Goal: Task Accomplishment & Management: Use online tool/utility

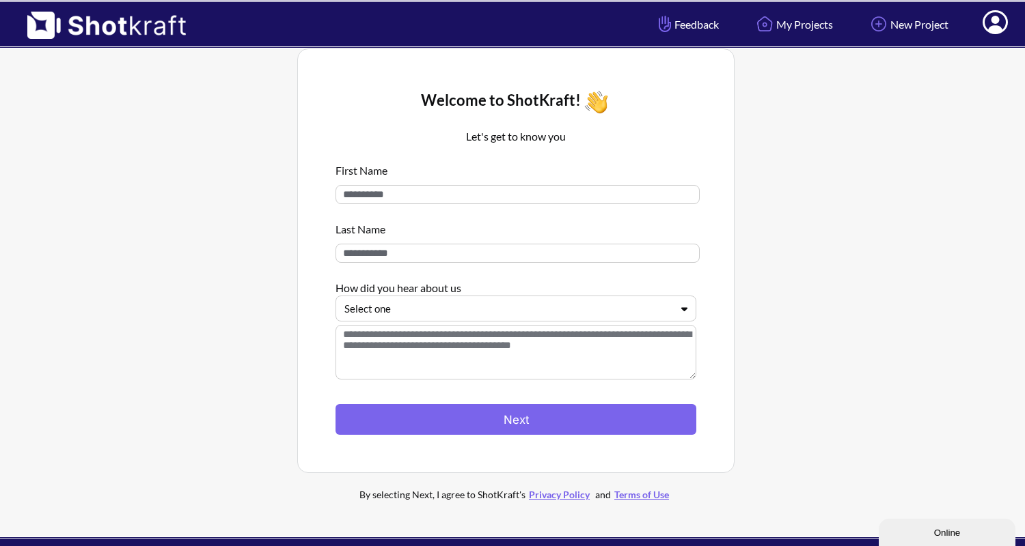
click at [469, 197] on input at bounding box center [517, 194] width 364 height 19
type input "****"
click at [468, 257] on input at bounding box center [517, 253] width 364 height 19
type input "***"
click at [475, 302] on div "Select one" at bounding box center [507, 309] width 329 height 18
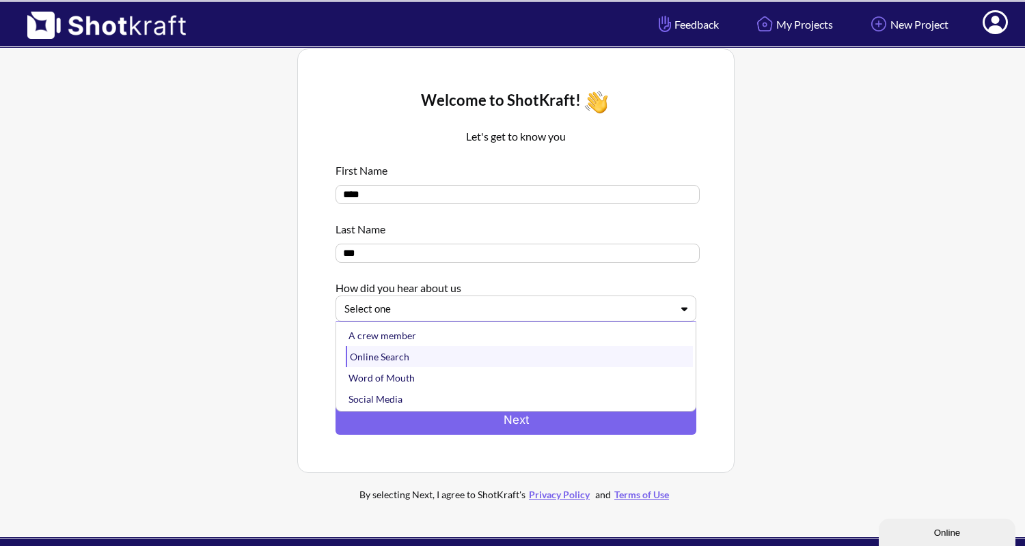
click at [394, 352] on div "Online Search" at bounding box center [519, 356] width 347 height 21
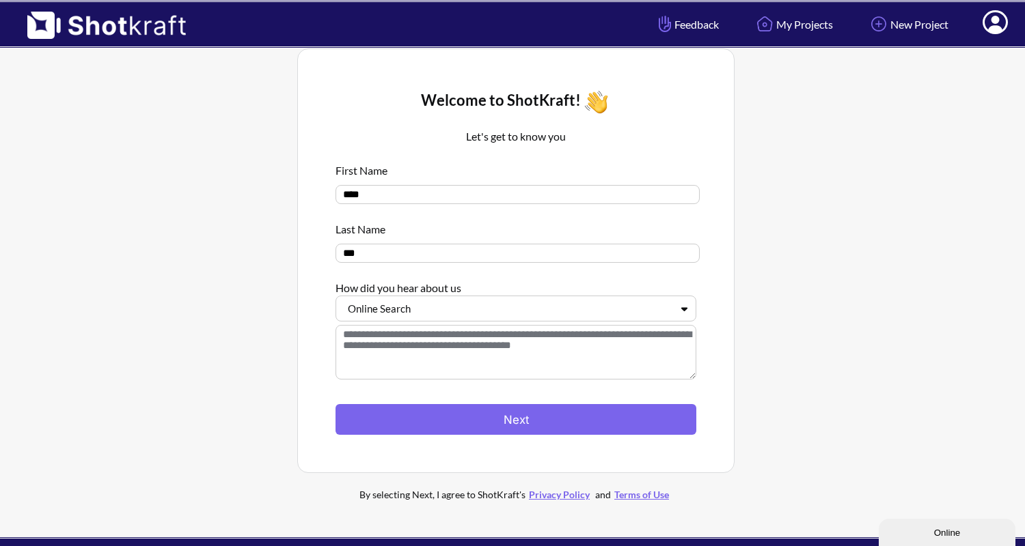
click at [403, 305] on div at bounding box center [507, 309] width 326 height 16
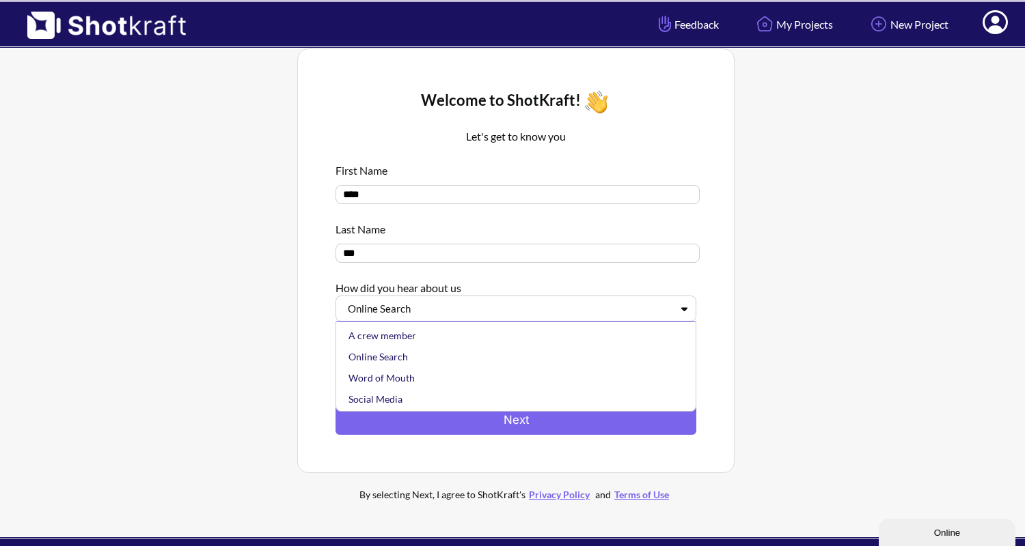
click at [715, 273] on div "Welcome to ShotKraft! Let's get to know you First Name **** Last Name *** How d…" at bounding box center [515, 260] width 437 height 425
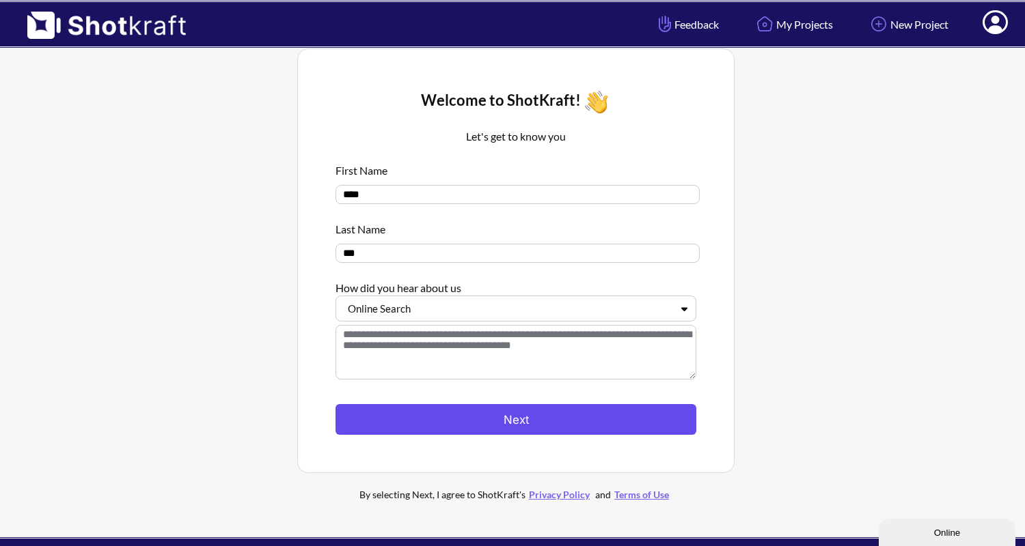
click at [553, 428] on button "Next" at bounding box center [515, 419] width 361 height 31
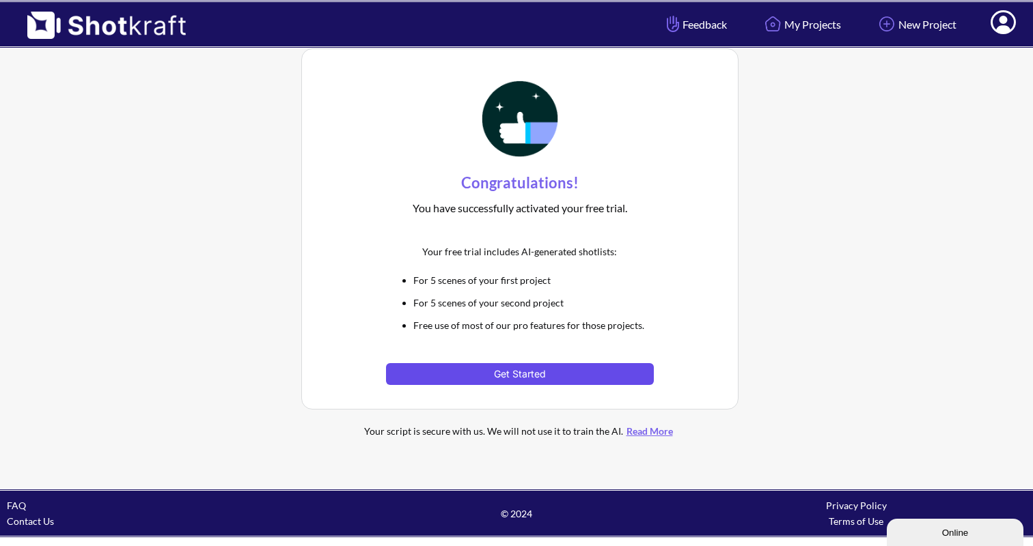
click at [556, 376] on button "Get Started" at bounding box center [519, 374] width 267 height 22
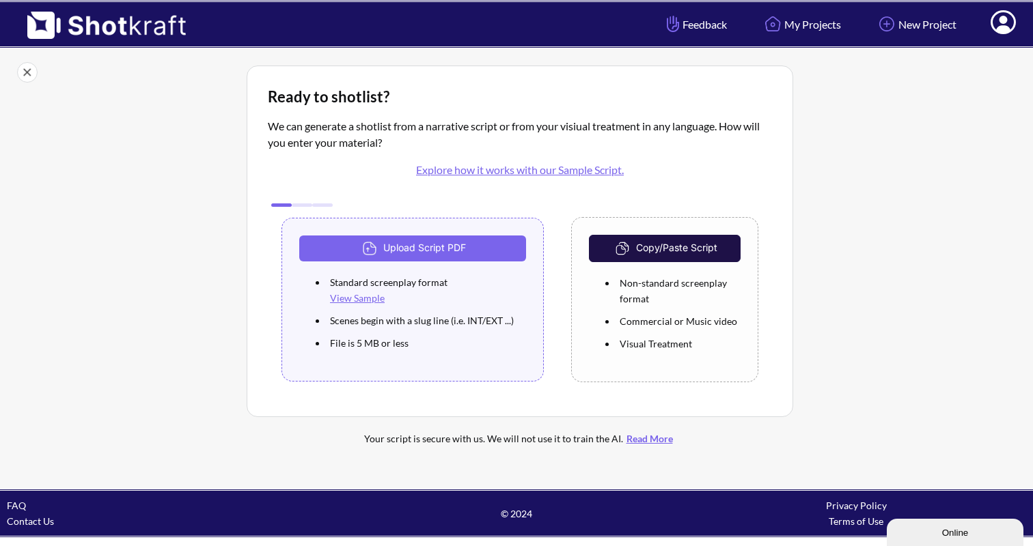
click at [479, 171] on link "Explore how it works with our Sample Script." at bounding box center [520, 169] width 208 height 13
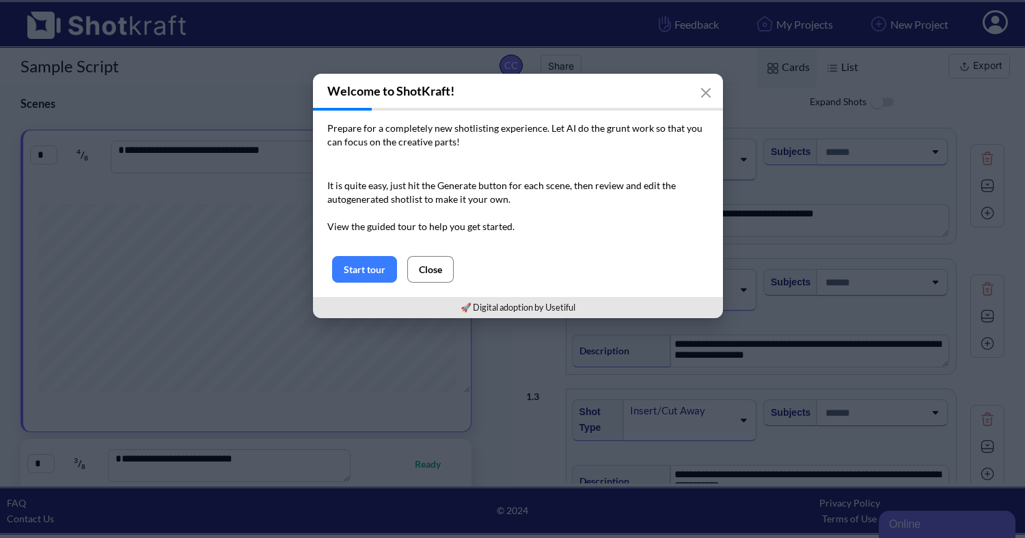
click at [421, 266] on button "Close" at bounding box center [430, 269] width 46 height 27
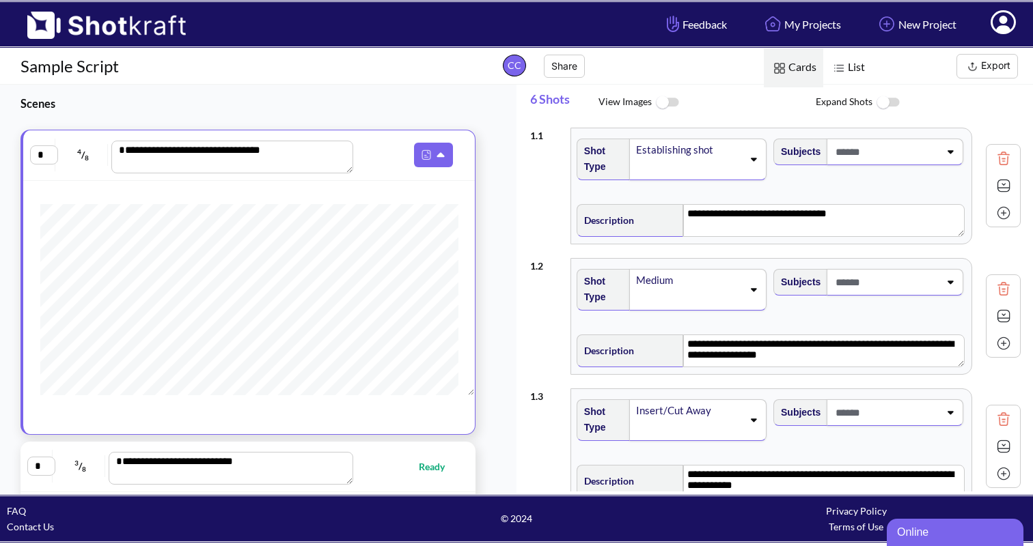
click at [897, 150] on span at bounding box center [885, 152] width 107 height 23
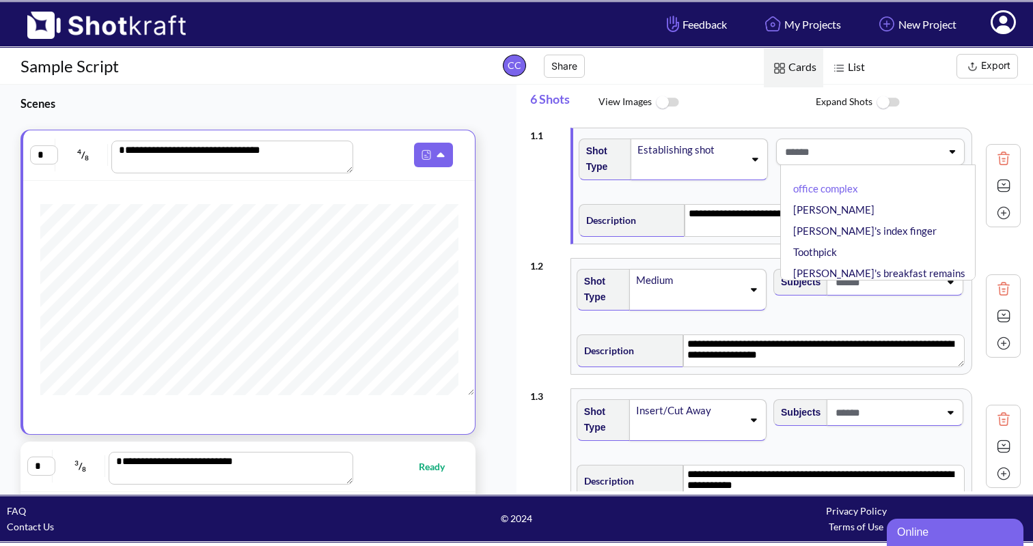
click at [897, 150] on span at bounding box center [861, 152] width 160 height 23
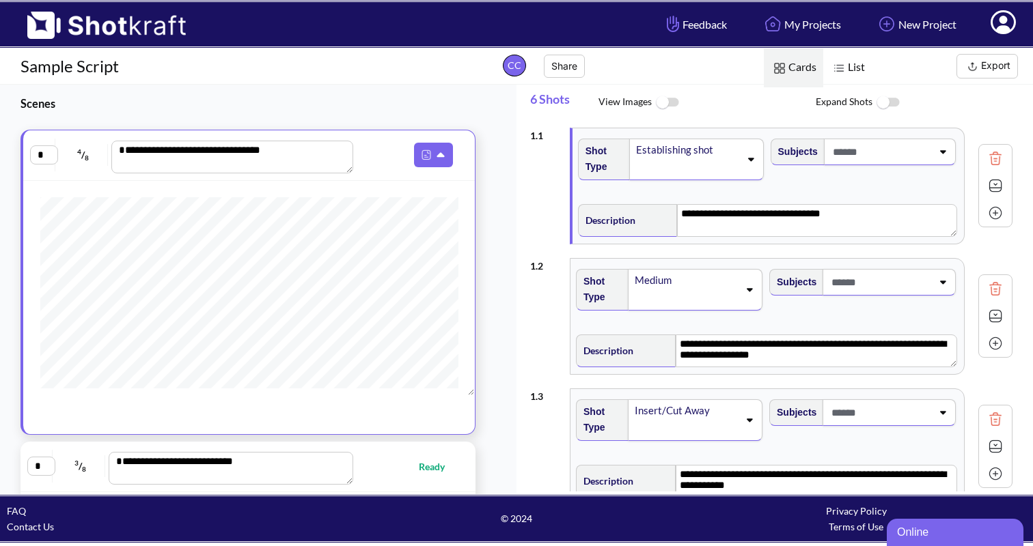
click at [1001, 66] on button "Export" at bounding box center [986, 66] width 61 height 25
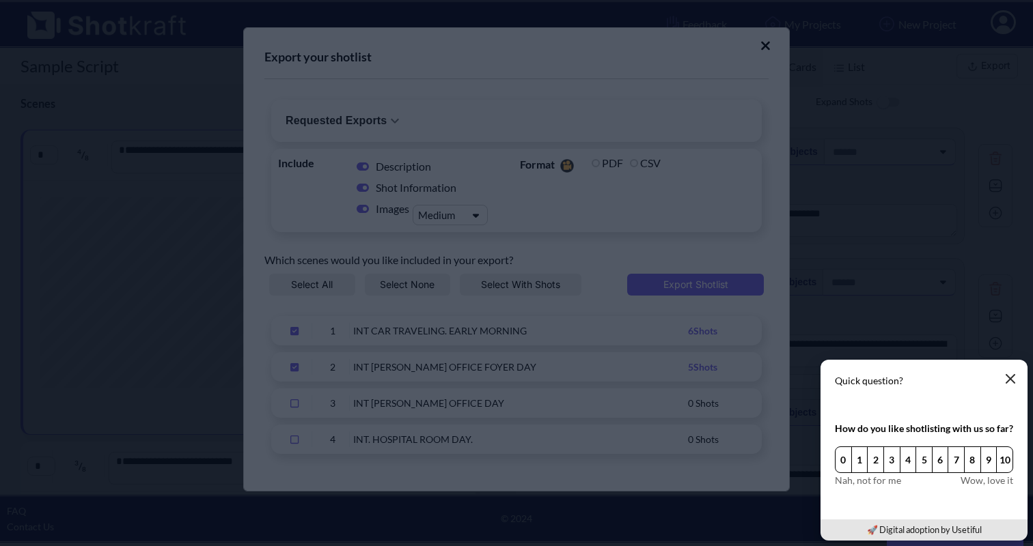
click at [1007, 371] on button "button" at bounding box center [1010, 378] width 27 height 27
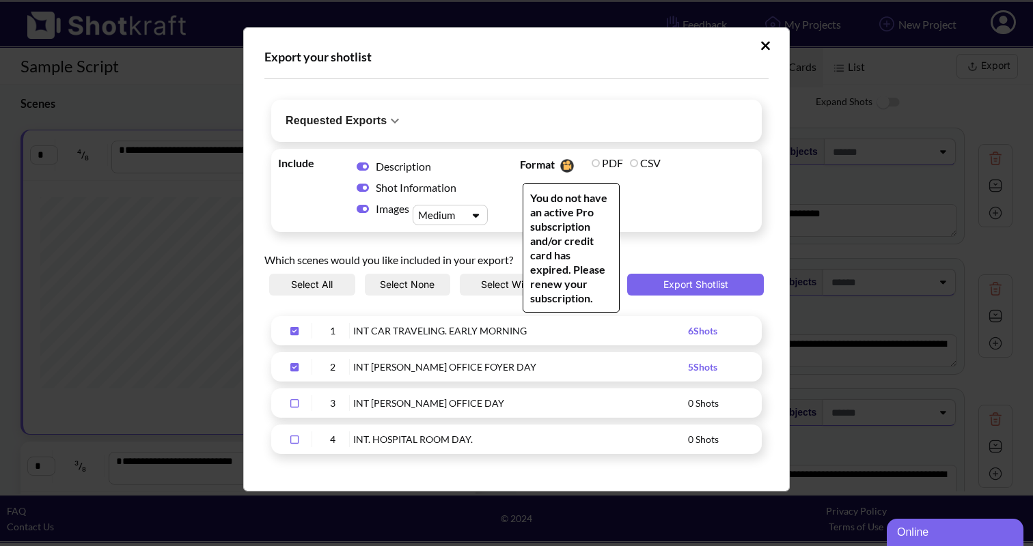
click at [594, 165] on label "PDF" at bounding box center [606, 162] width 31 height 13
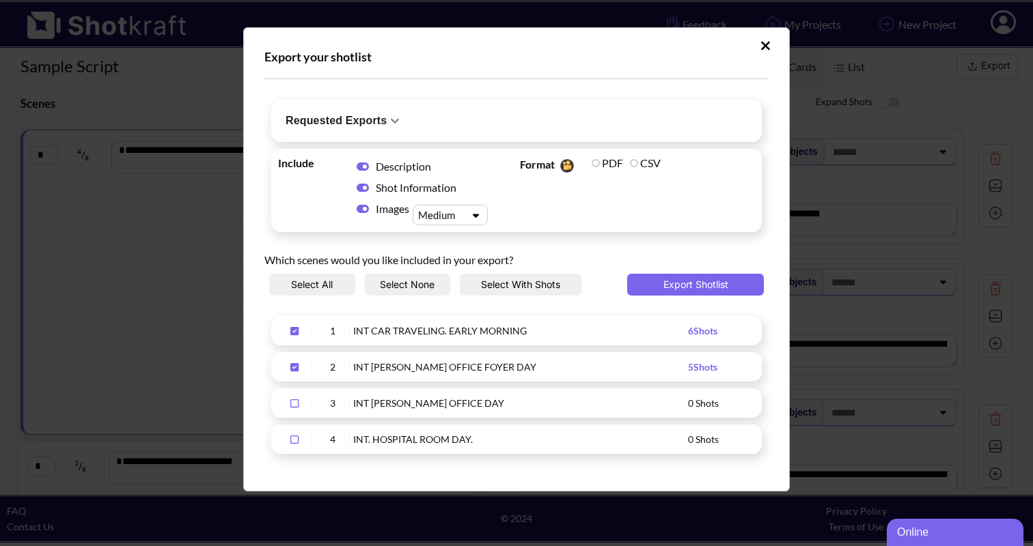
click at [694, 331] on span "6 Shots" at bounding box center [702, 331] width 29 height 12
click at [695, 283] on button "Export Shotlist" at bounding box center [695, 285] width 137 height 22
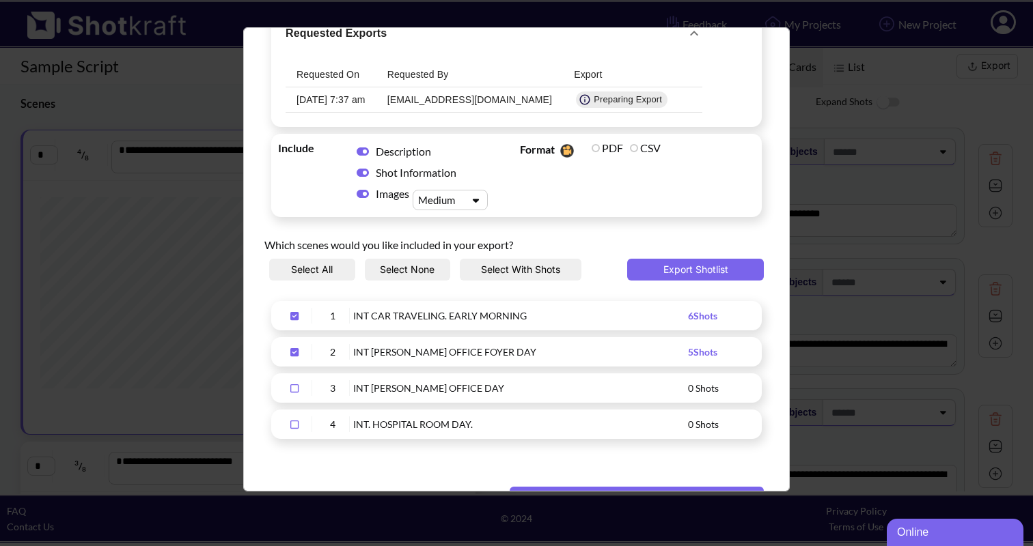
scroll to position [131, 0]
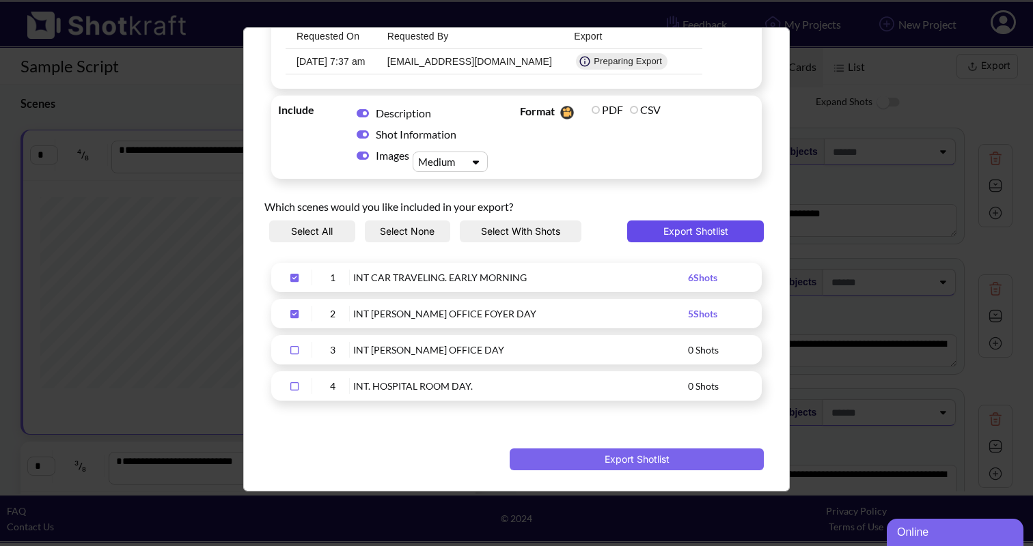
click at [697, 223] on button "Export Shotlist" at bounding box center [695, 232] width 137 height 22
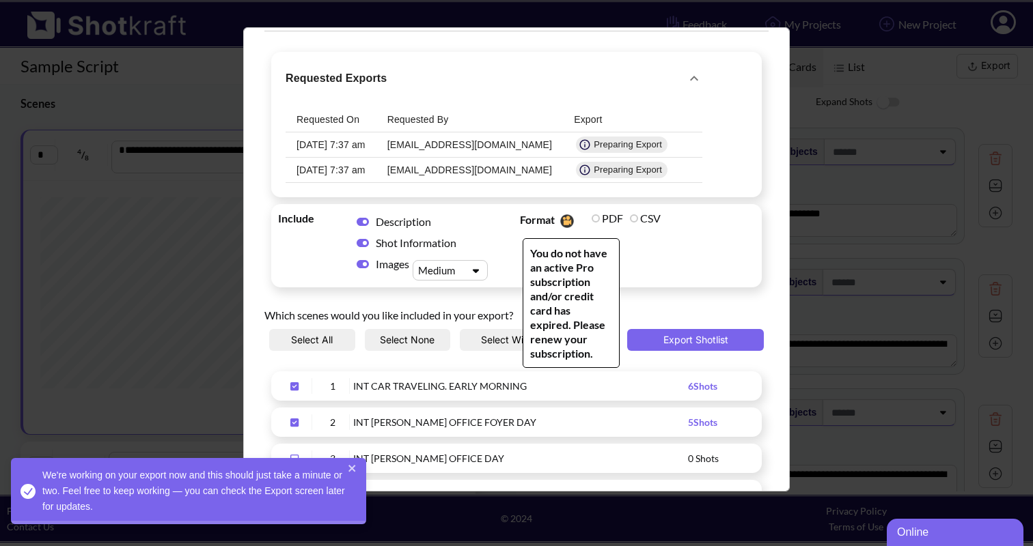
scroll to position [0, 0]
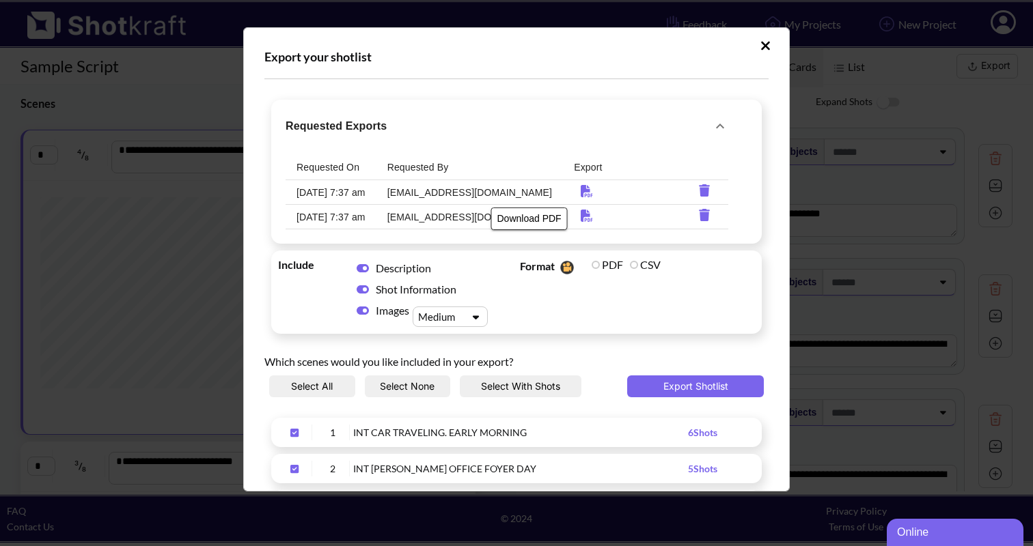
click at [581, 190] on icon "Download PDF" at bounding box center [587, 191] width 12 height 12
click at [699, 188] on icon "requested-exports" at bounding box center [704, 190] width 11 height 12
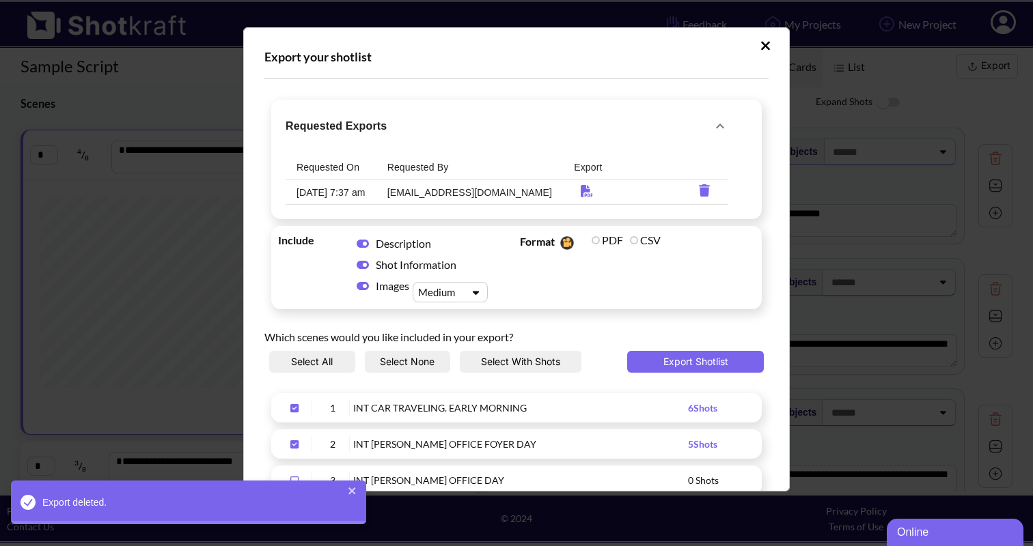
click at [699, 189] on icon "requested-exports" at bounding box center [704, 190] width 11 height 12
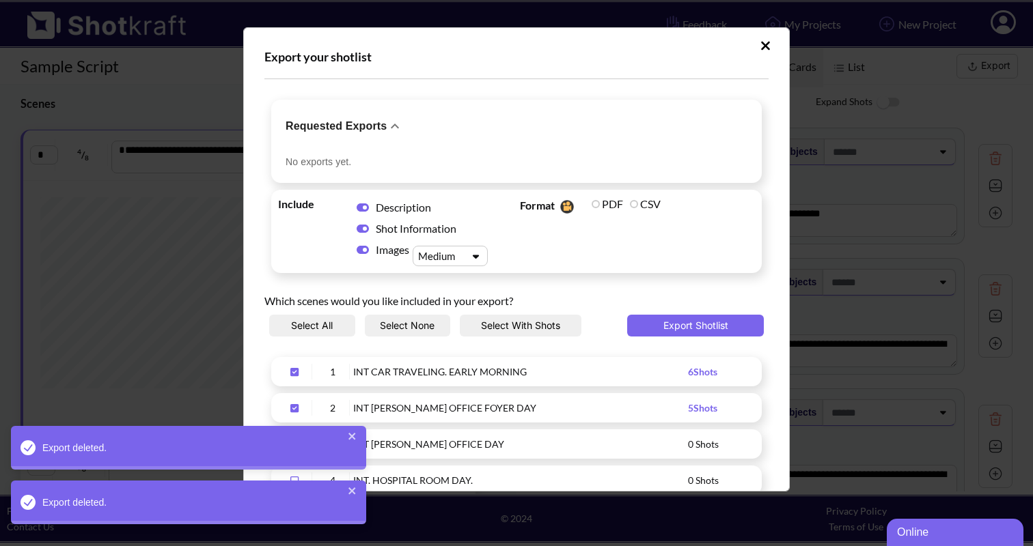
click at [761, 45] on icon "Upload Script" at bounding box center [765, 45] width 9 height 9
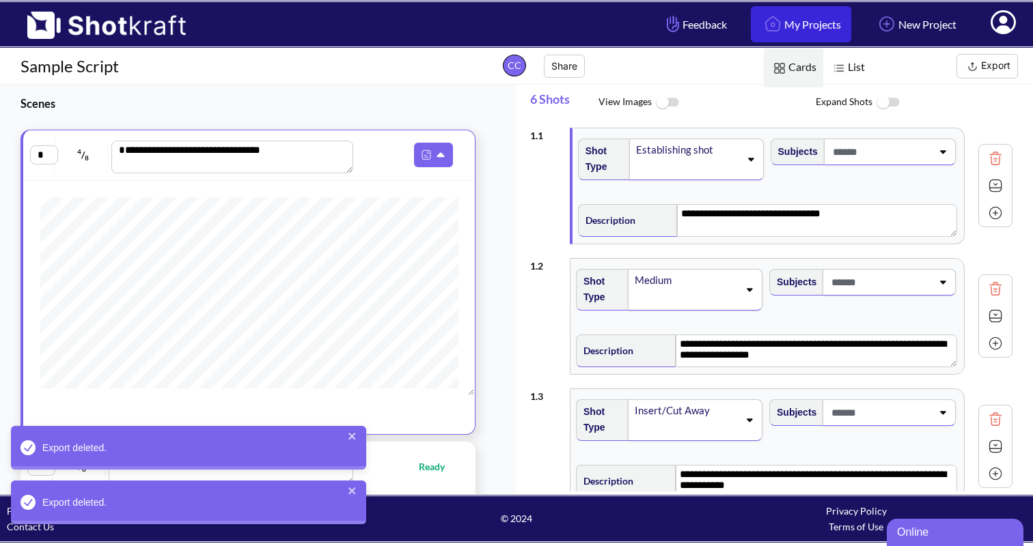
click at [806, 23] on link "My Projects" at bounding box center [801, 24] width 100 height 36
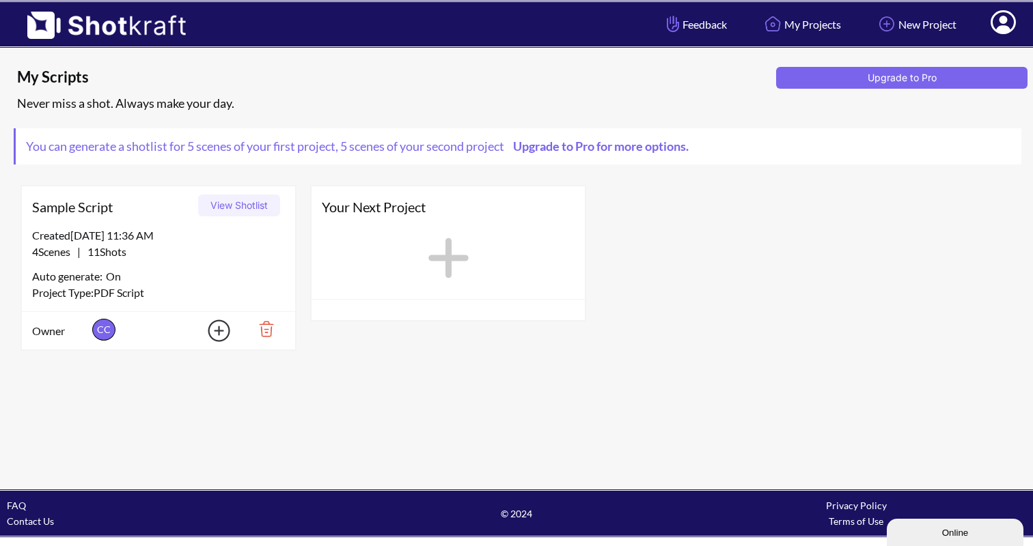
click at [451, 255] on icon at bounding box center [448, 258] width 40 height 40
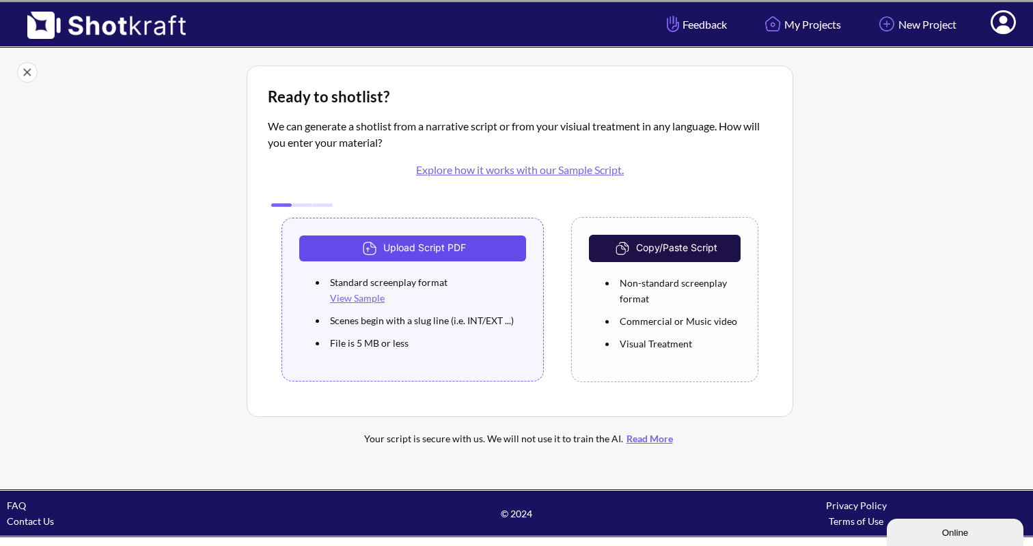
click at [445, 249] on button "Upload Script PDF" at bounding box center [412, 249] width 227 height 26
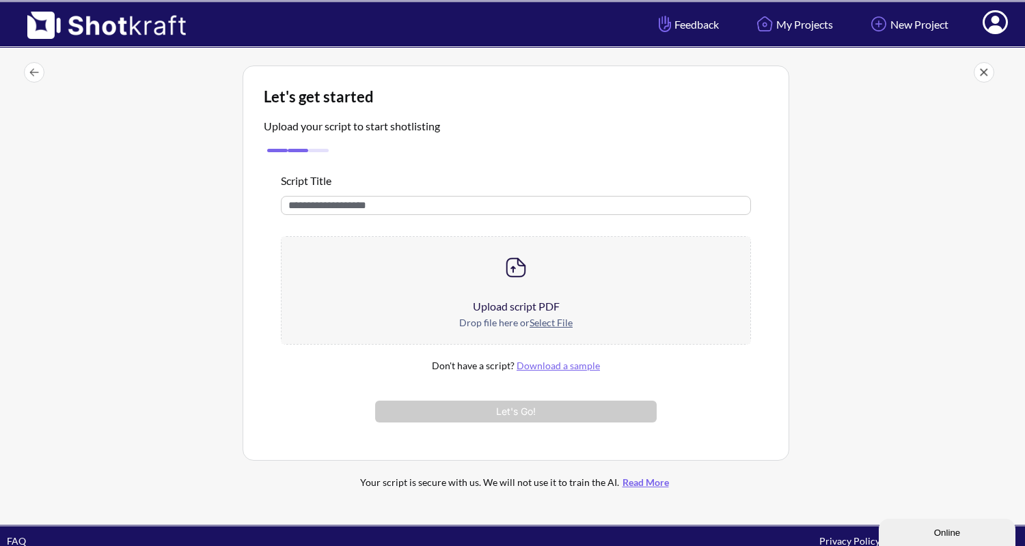
click at [553, 322] on u "Select File" at bounding box center [550, 323] width 43 height 12
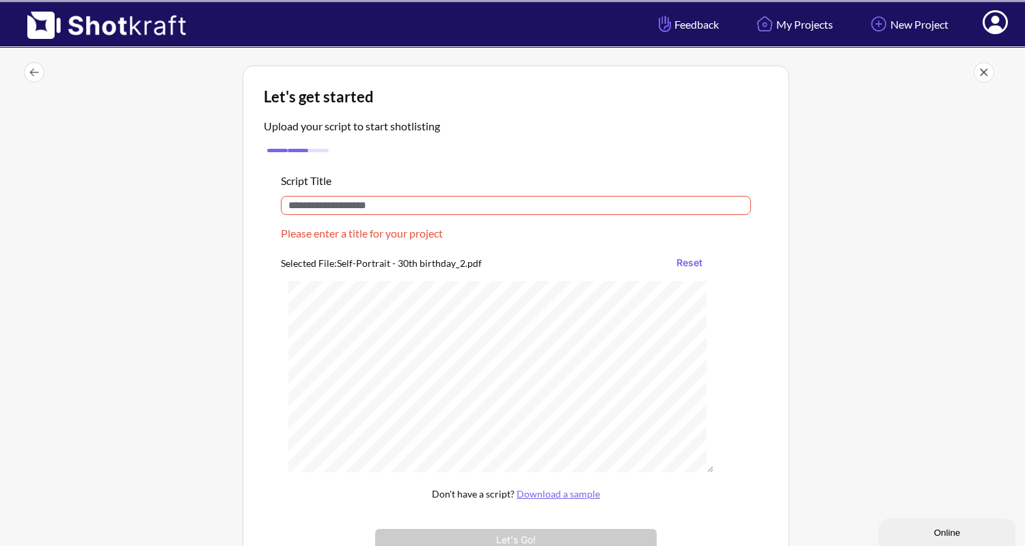
click at [454, 209] on input "text" at bounding box center [516, 205] width 470 height 19
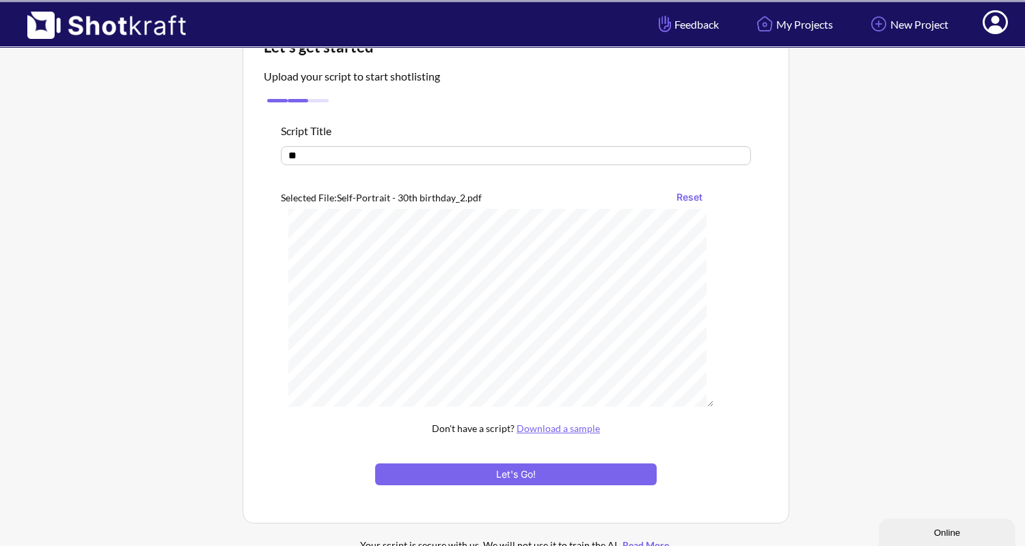
scroll to position [141, 0]
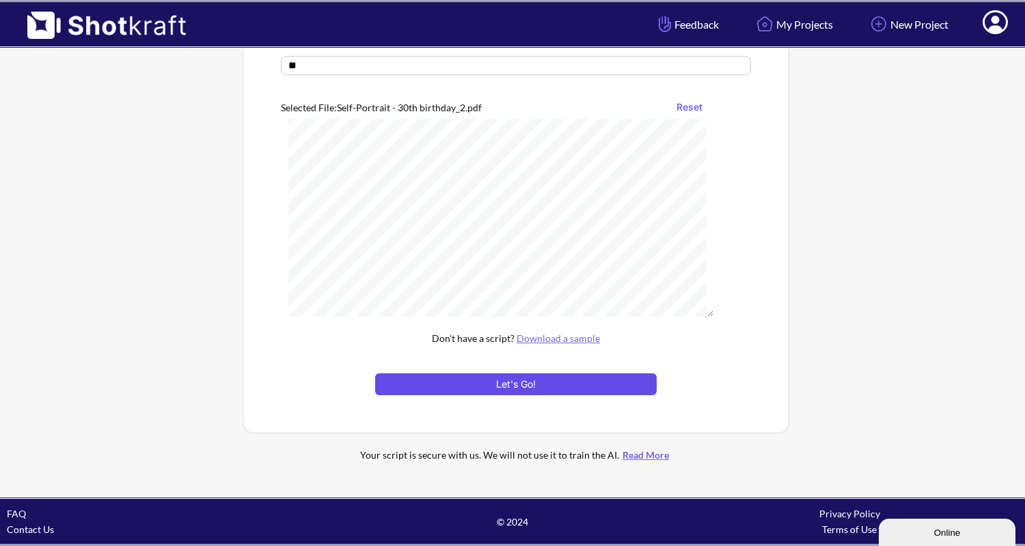
type input "**"
click at [552, 382] on button "Let's Go!" at bounding box center [515, 385] width 281 height 22
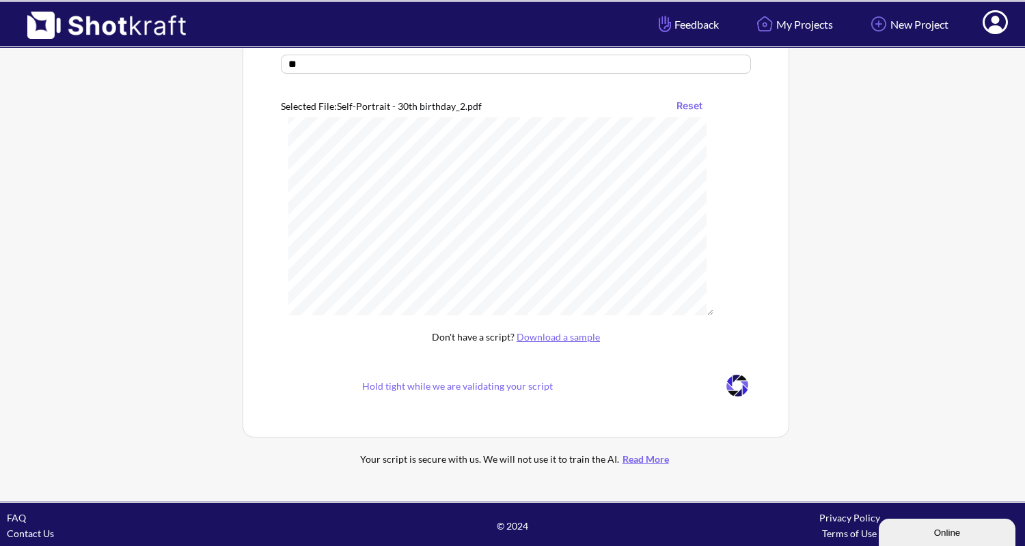
scroll to position [29, 0]
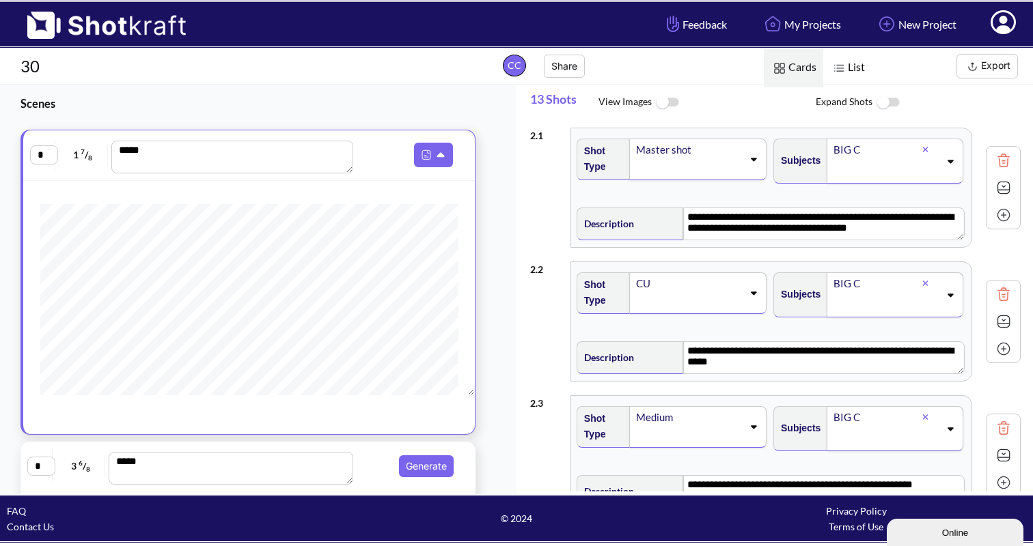
click at [947, 160] on icon at bounding box center [950, 161] width 6 height 3
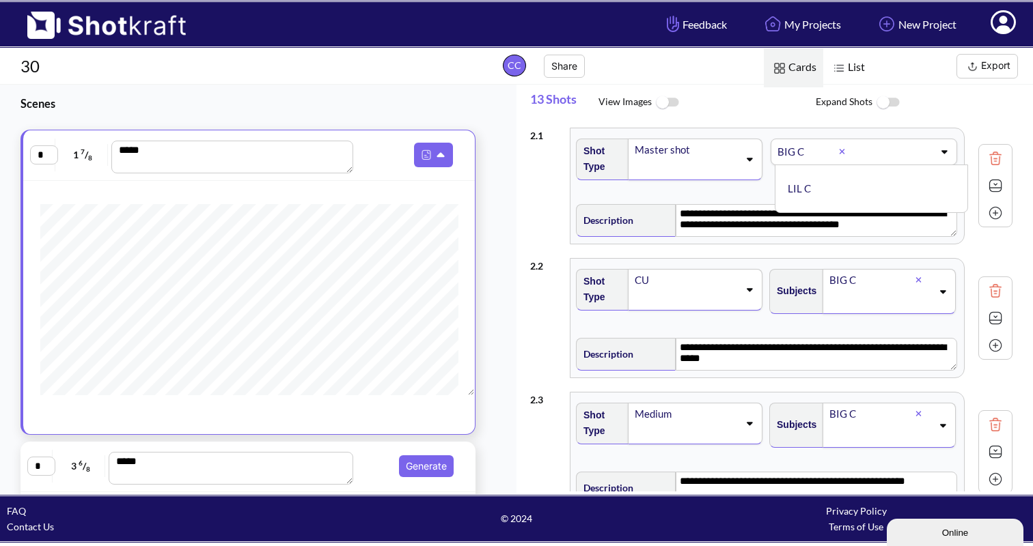
click at [989, 94] on span "Expand Shots" at bounding box center [924, 102] width 217 height 29
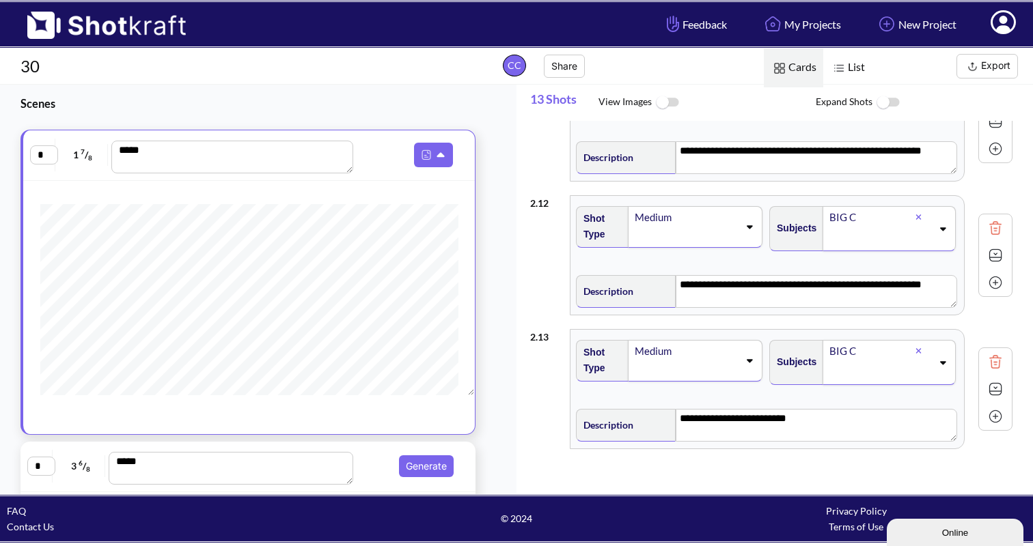
click at [663, 100] on img at bounding box center [667, 102] width 31 height 29
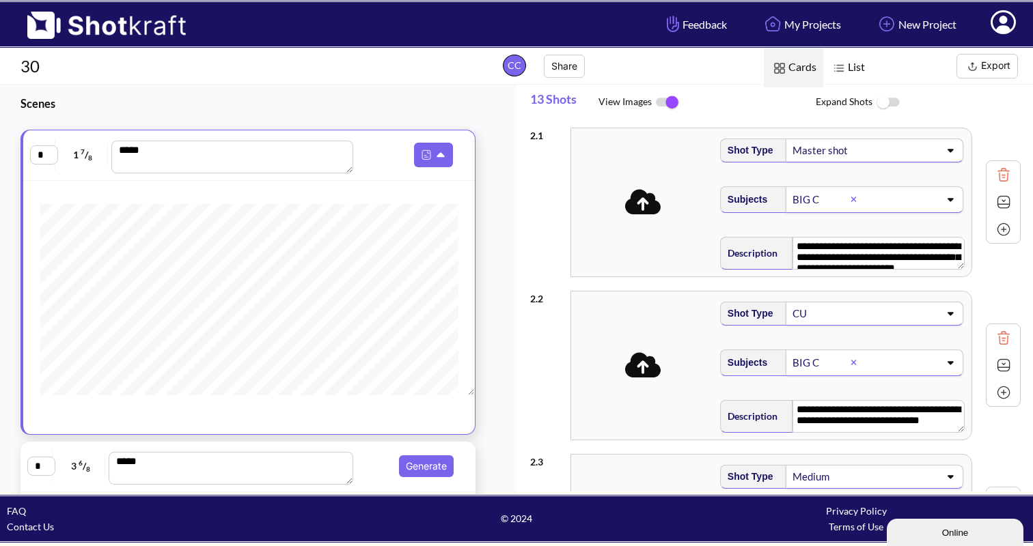
click at [650, 211] on icon at bounding box center [643, 202] width 36 height 25
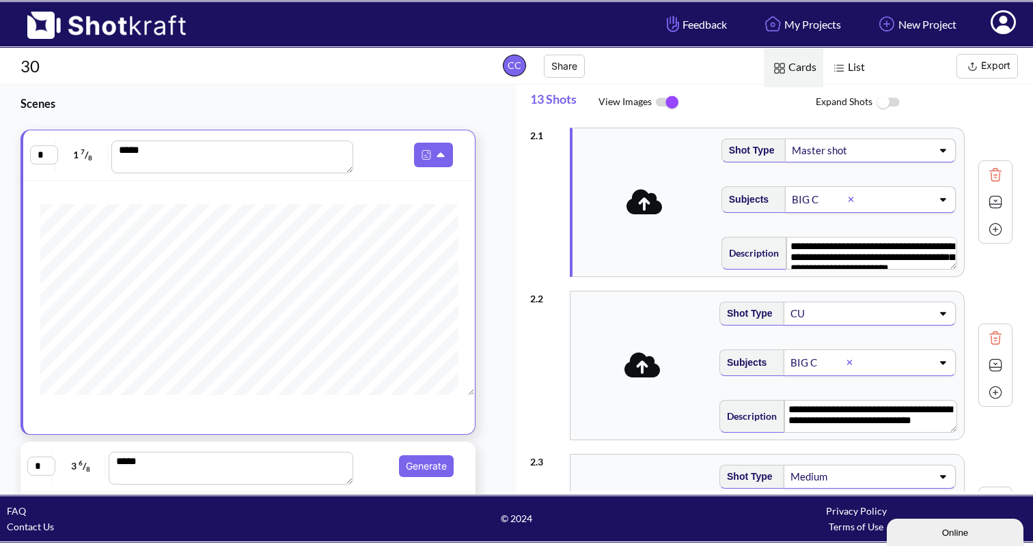
click at [880, 102] on img at bounding box center [887, 102] width 31 height 29
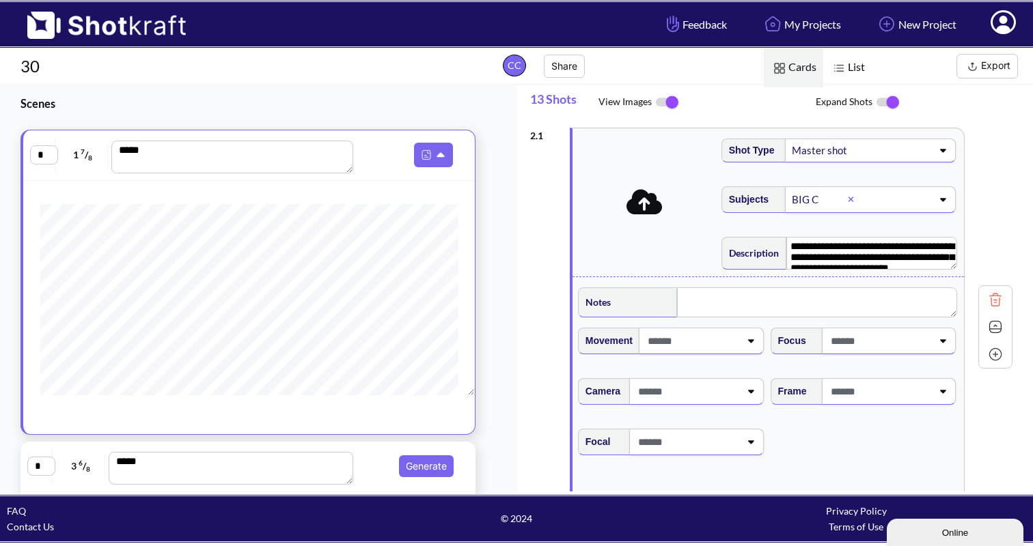
click at [889, 102] on img at bounding box center [887, 102] width 31 height 29
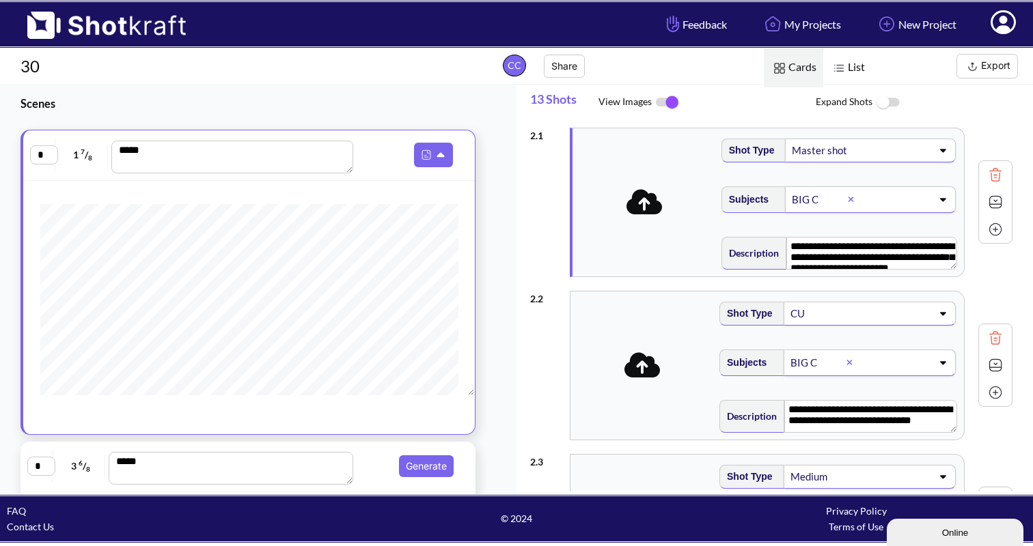
click at [672, 102] on img at bounding box center [667, 102] width 31 height 29
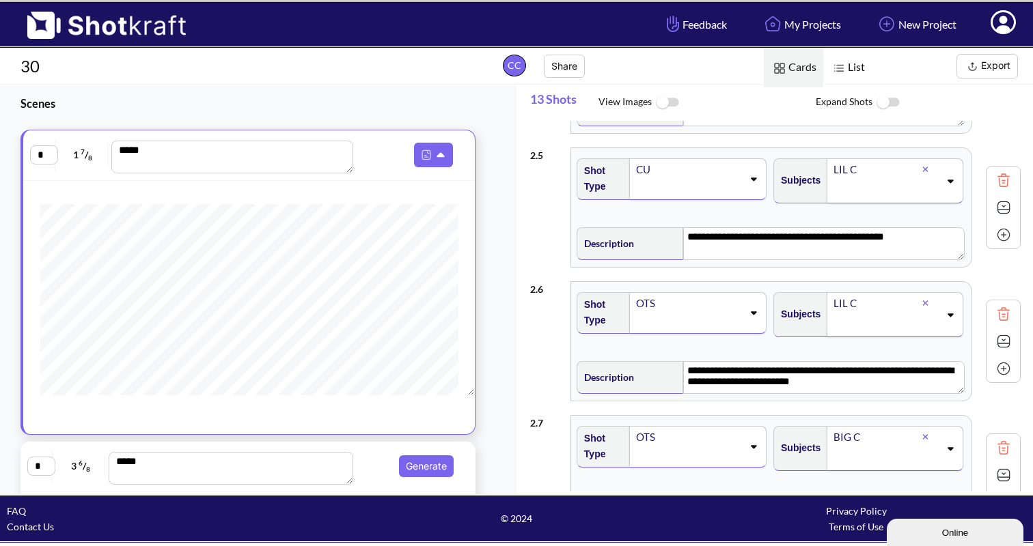
scroll to position [514, 0]
